Goal: Transaction & Acquisition: Purchase product/service

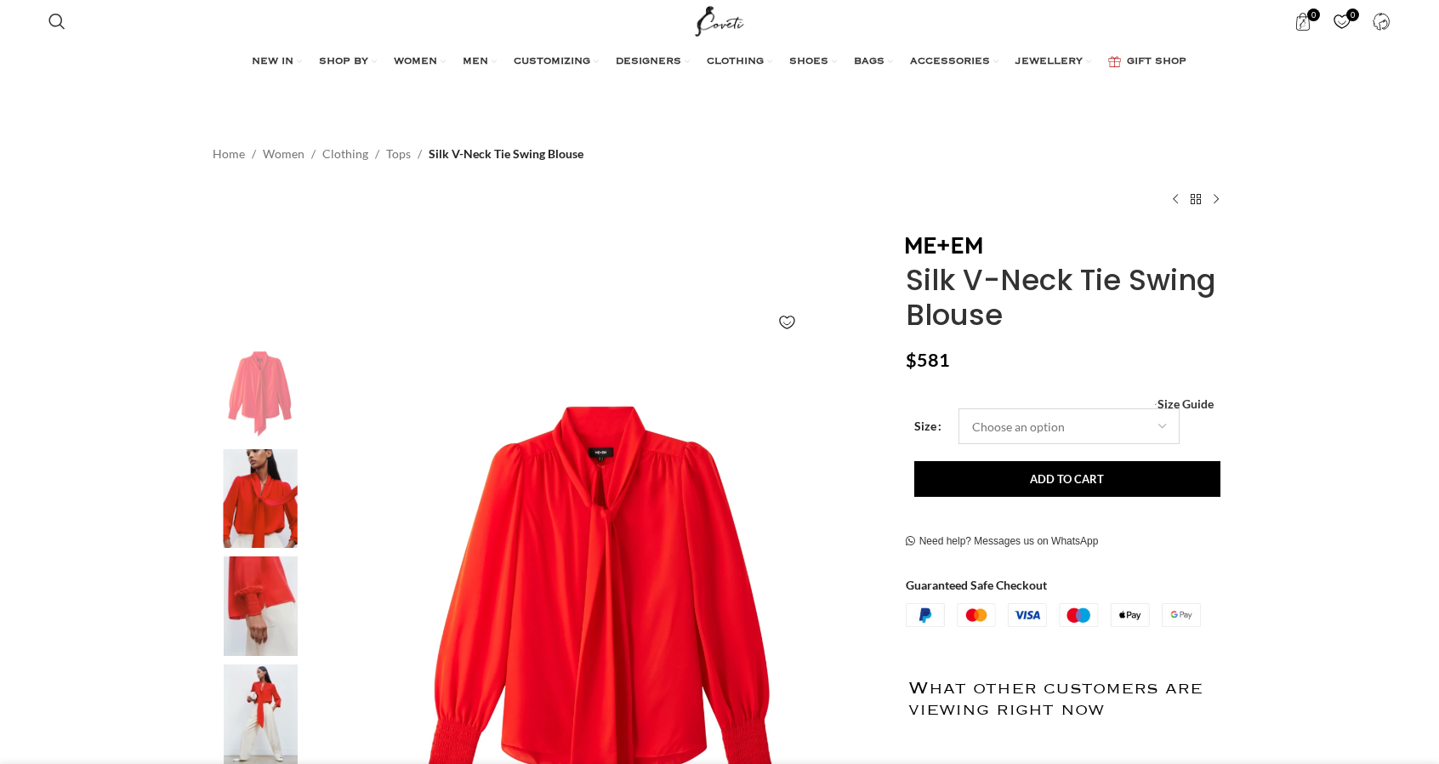
click at [1017, 424] on select "Choose an option 4 UK 6 UK 8 [GEOGRAPHIC_DATA] 10 [GEOGRAPHIC_DATA] 12 [GEOGRAP…" at bounding box center [1069, 426] width 221 height 36
click at [959, 408] on select "Choose an option 4 UK 6 UK 8 [GEOGRAPHIC_DATA] 10 [GEOGRAPHIC_DATA] 12 [GEOGRAP…" at bounding box center [1069, 426] width 221 height 36
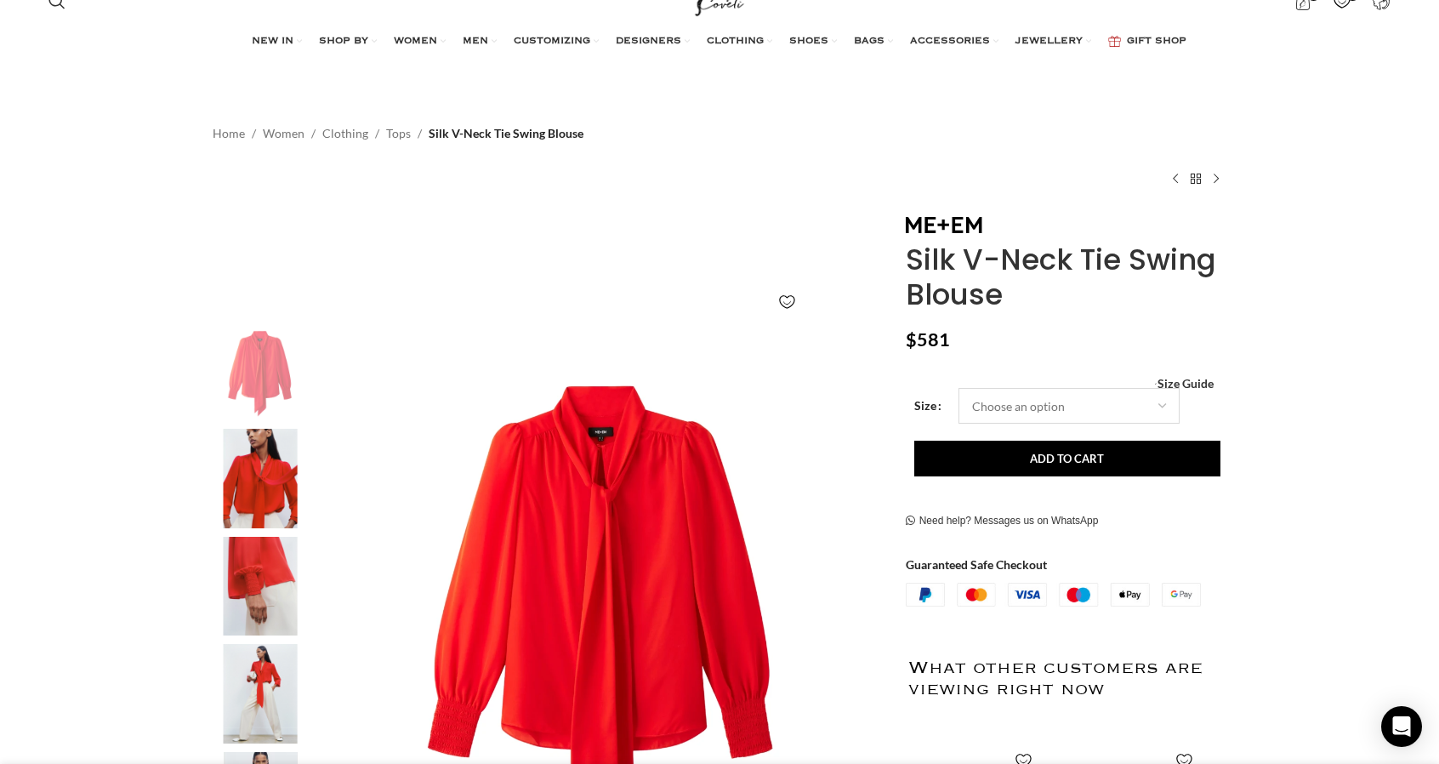
select select "12-[GEOGRAPHIC_DATA]"
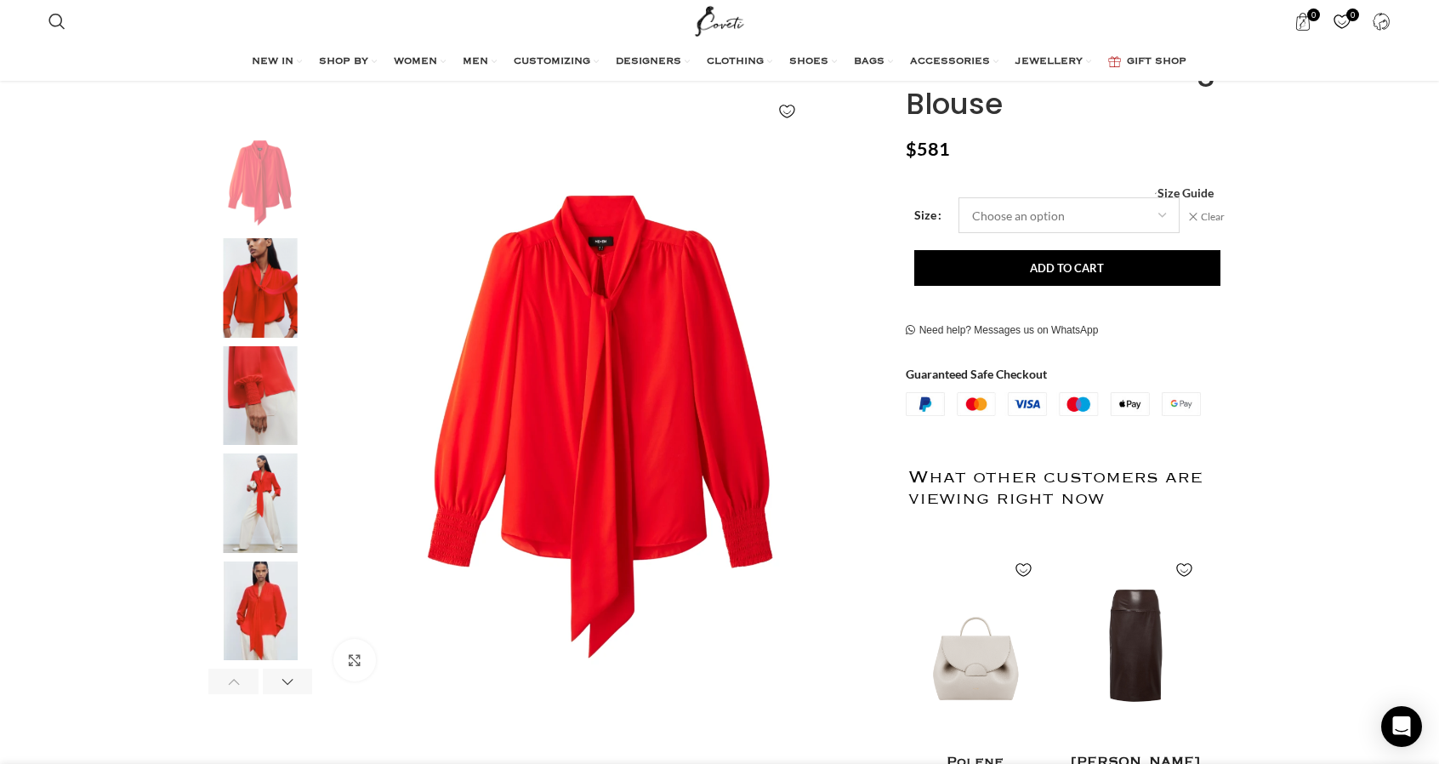
scroll to position [0, 179]
click at [247, 311] on img "2 / 6" at bounding box center [260, 288] width 104 height 100
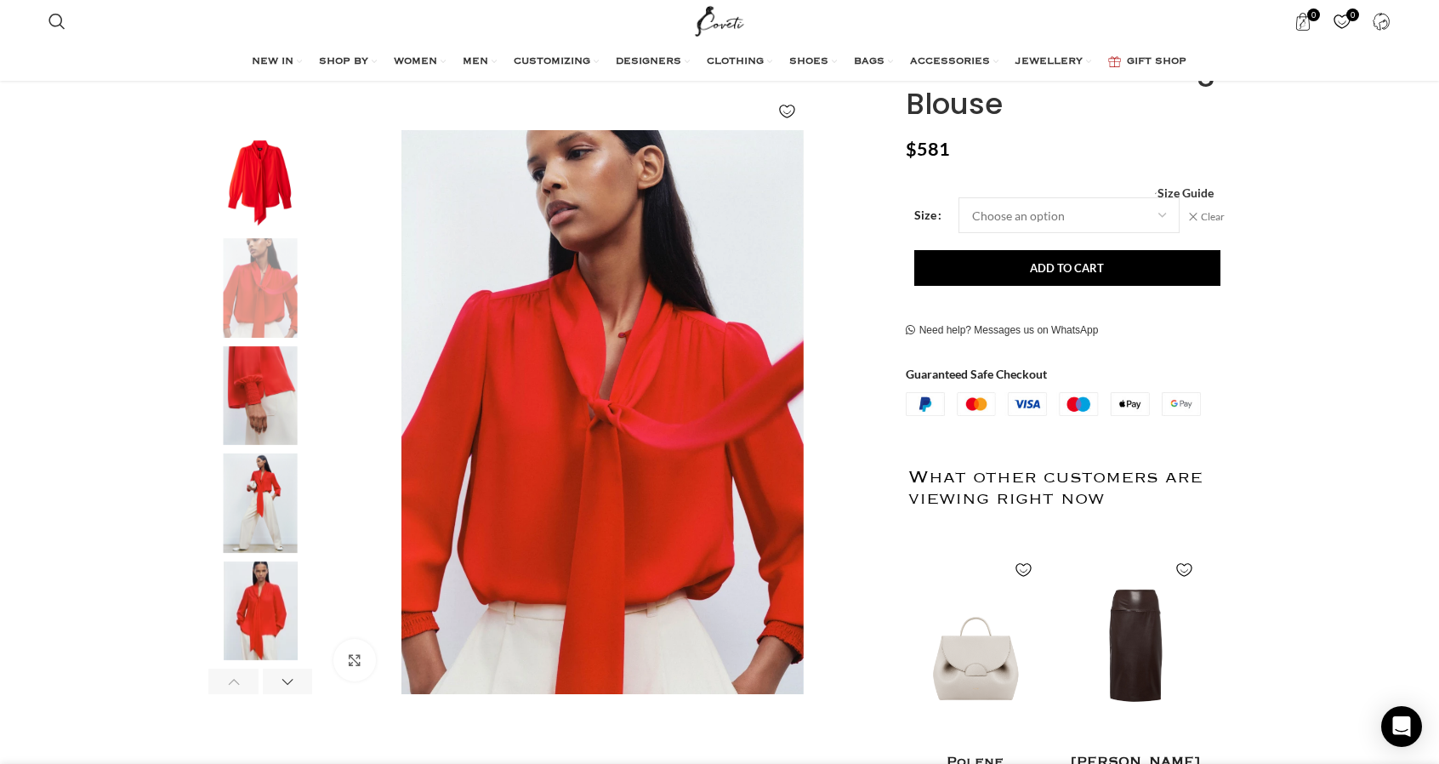
click at [248, 370] on img "3 / 6" at bounding box center [260, 396] width 104 height 100
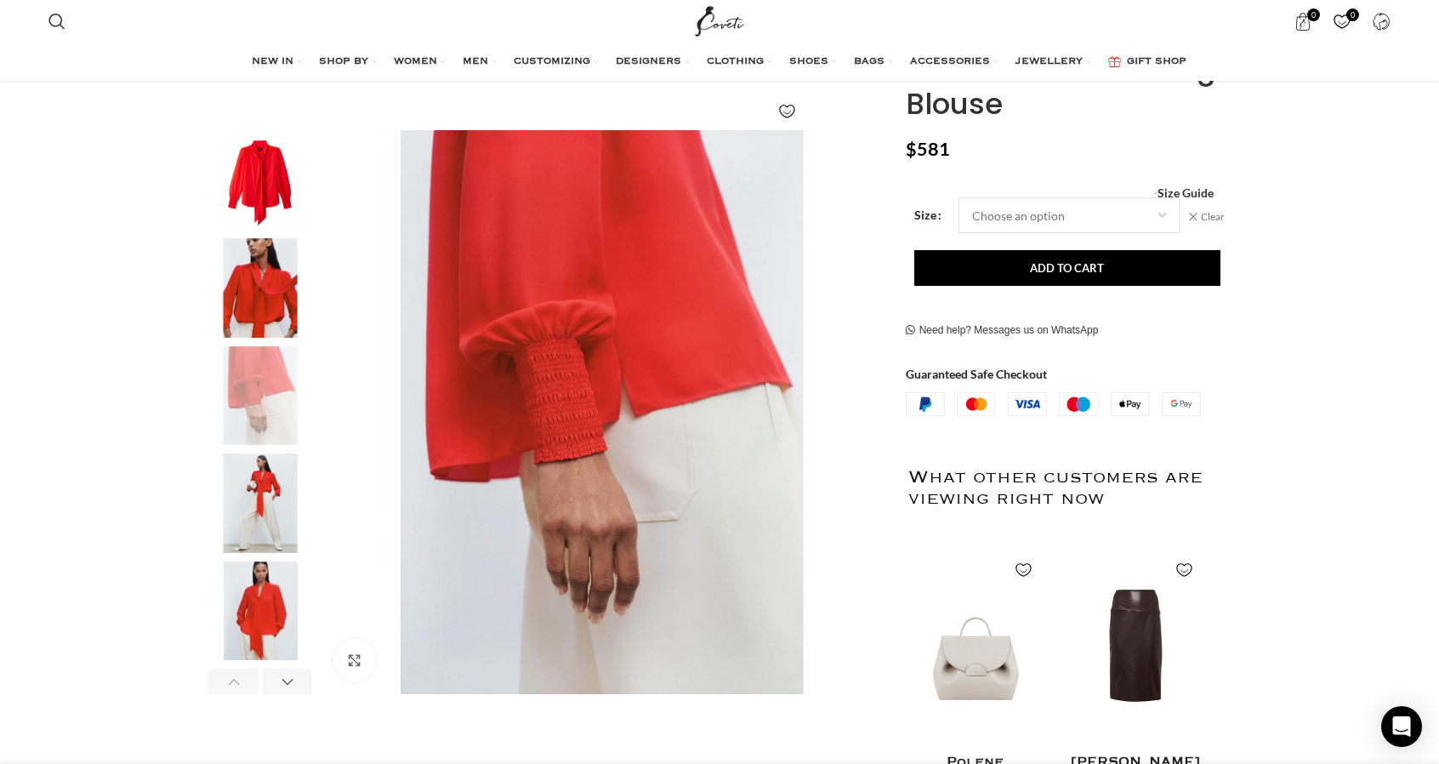
click at [257, 457] on img "4 / 6" at bounding box center [260, 503] width 104 height 100
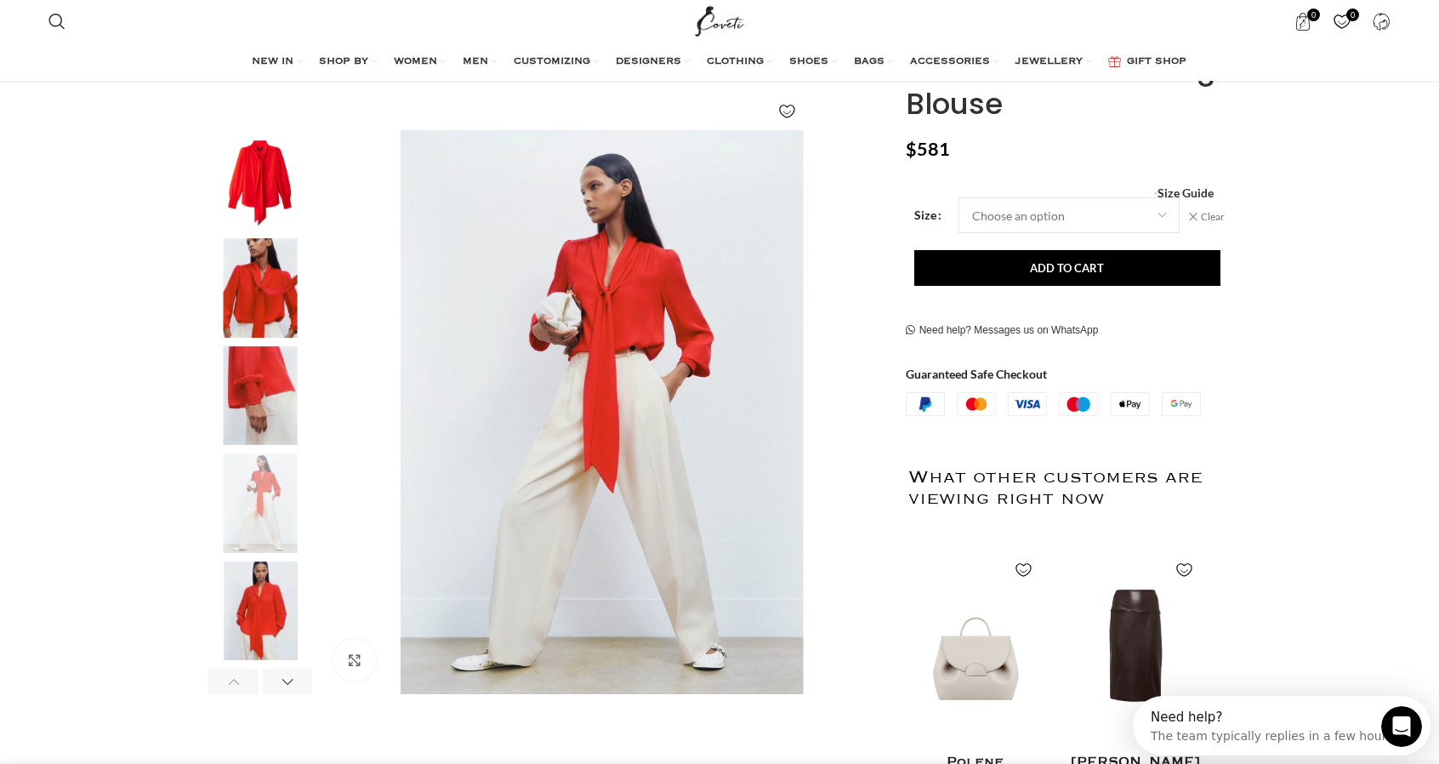
scroll to position [0, 0]
click at [264, 547] on img "4 / 6" at bounding box center [260, 503] width 104 height 100
click at [262, 611] on img "5 / 6" at bounding box center [260, 611] width 104 height 100
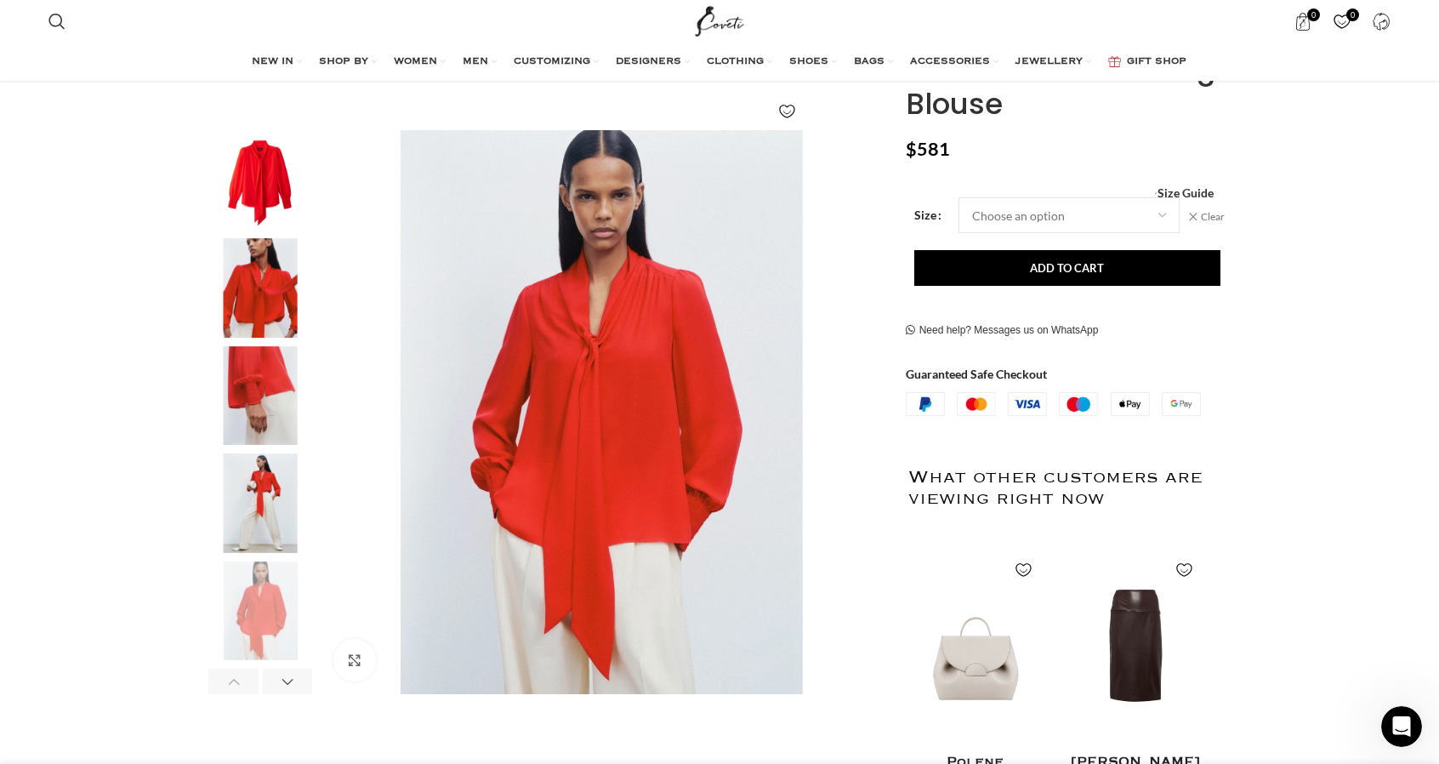
scroll to position [0, 537]
